Goal: Task Accomplishment & Management: Manage account settings

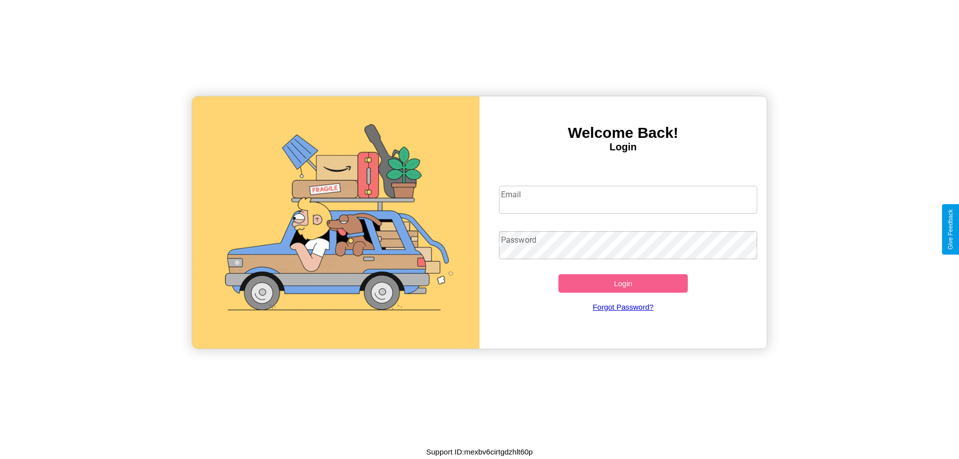
click at [628, 199] on input "Email" at bounding box center [628, 200] width 259 height 28
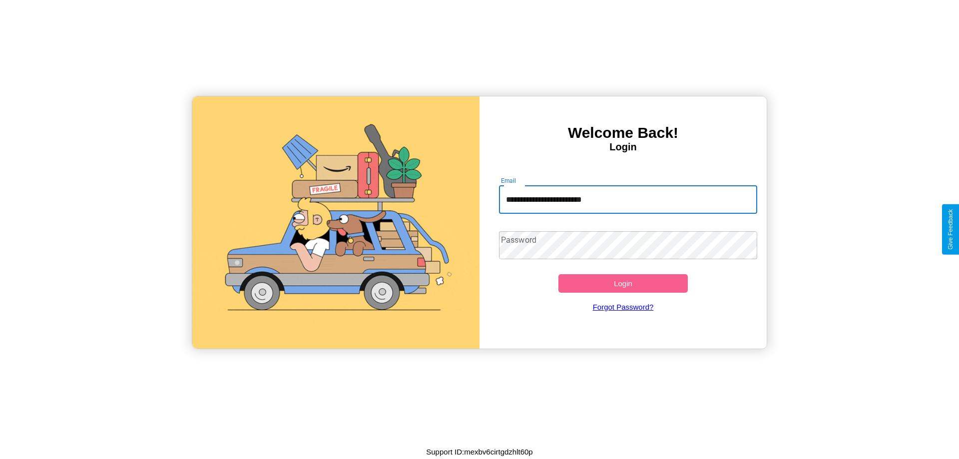
type input "**********"
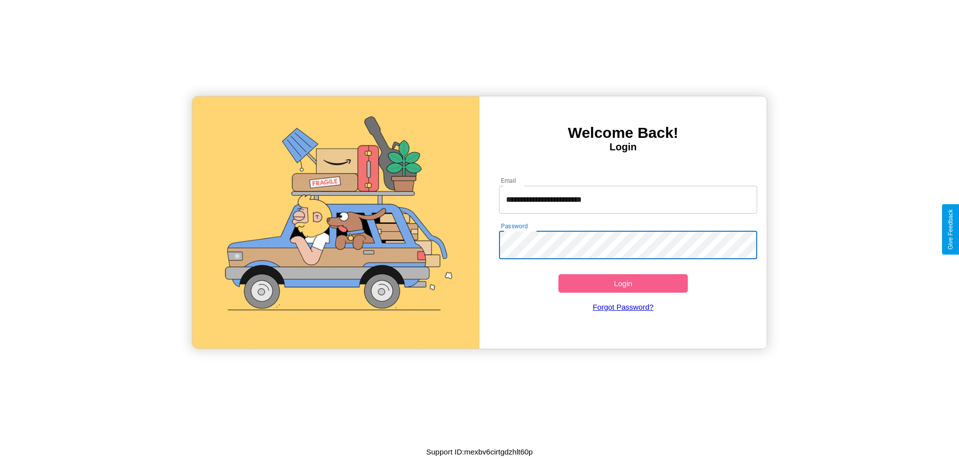
click at [623, 283] on button "Login" at bounding box center [622, 283] width 129 height 18
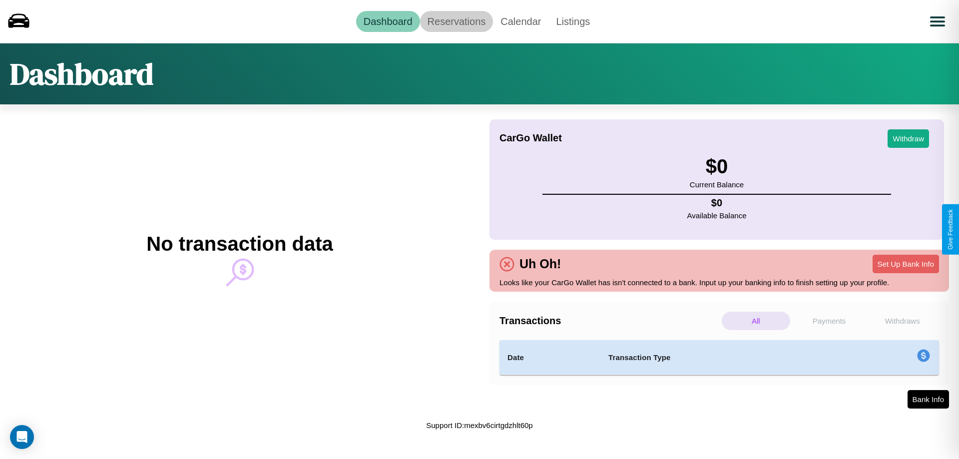
click at [456, 21] on link "Reservations" at bounding box center [456, 21] width 73 height 21
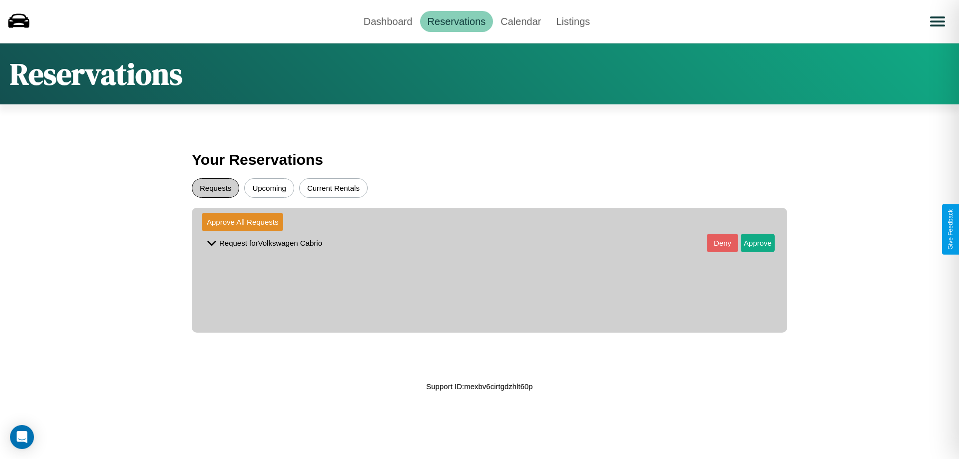
click at [215, 188] on button "Requests" at bounding box center [215, 187] width 47 height 19
click at [750, 243] on button "Approve" at bounding box center [758, 243] width 34 height 18
click at [269, 188] on button "Upcoming" at bounding box center [269, 187] width 50 height 19
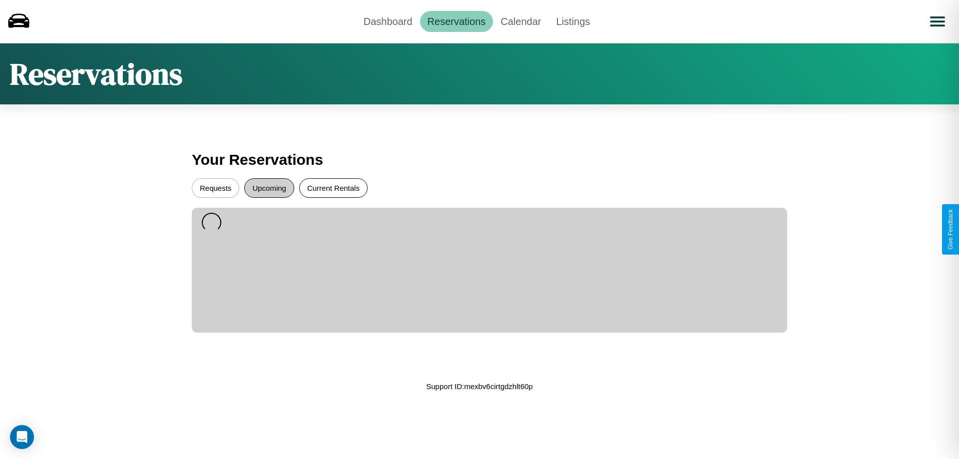
click at [333, 188] on button "Current Rentals" at bounding box center [333, 187] width 68 height 19
click at [388, 21] on link "Dashboard" at bounding box center [388, 21] width 64 height 21
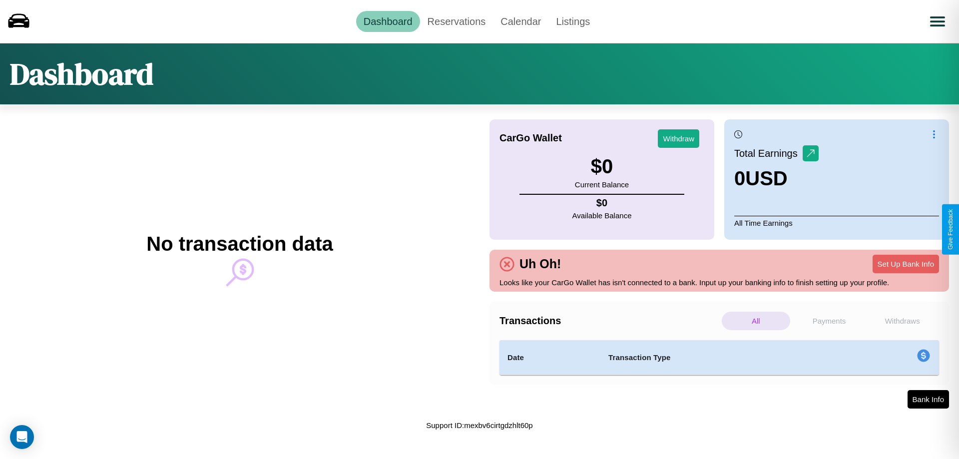
click at [829, 321] on p "Payments" at bounding box center [829, 321] width 68 height 18
click at [756, 321] on p "All" at bounding box center [756, 321] width 68 height 18
click at [902, 321] on p "Withdraws" at bounding box center [902, 321] width 68 height 18
